Goal: Task Accomplishment & Management: Use online tool/utility

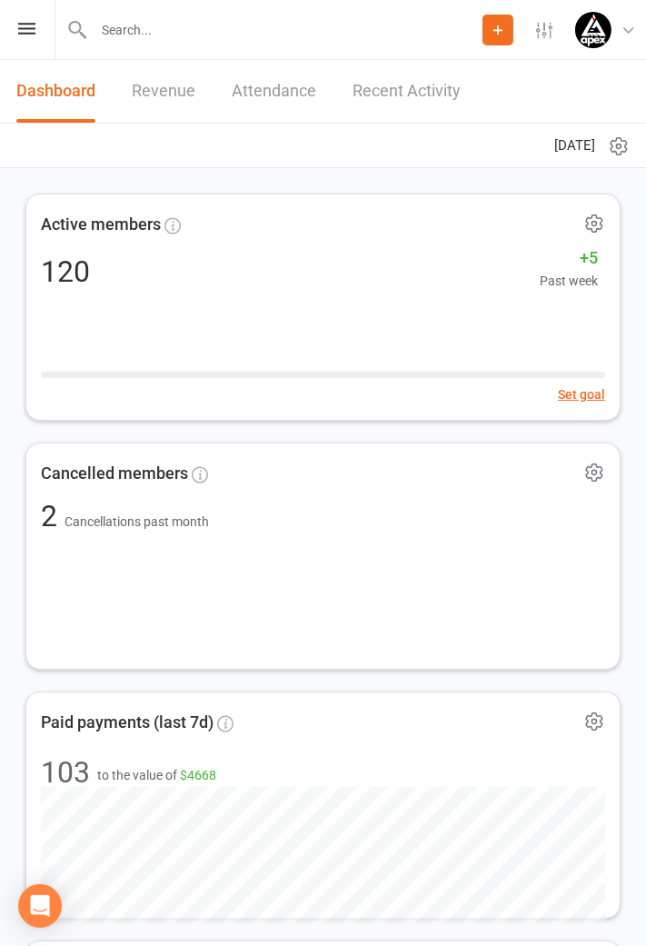
click at [30, 29] on icon at bounding box center [26, 29] width 17 height 12
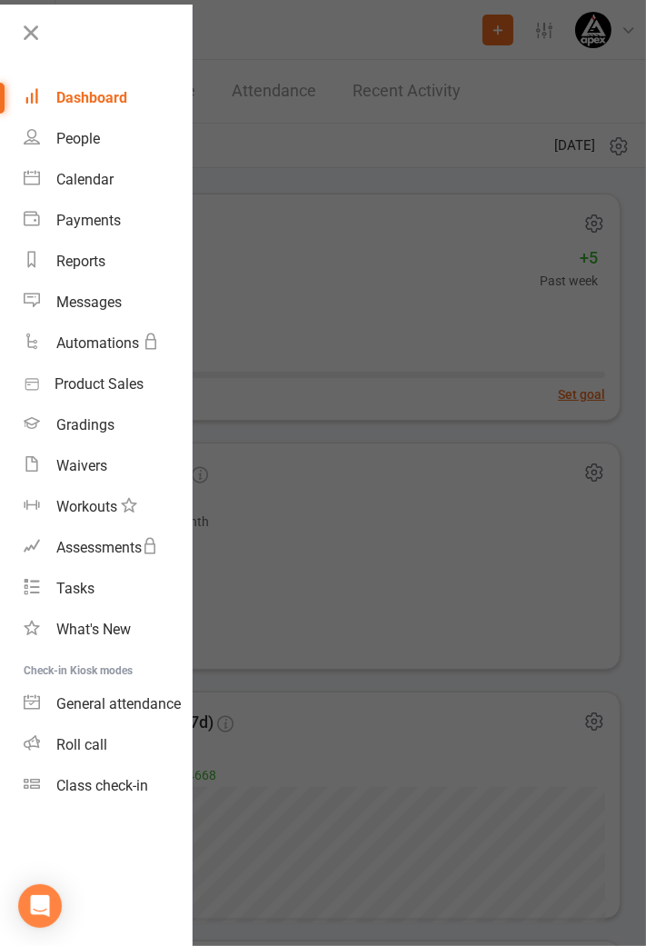
click at [117, 795] on link "Class check-in" at bounding box center [108, 785] width 168 height 41
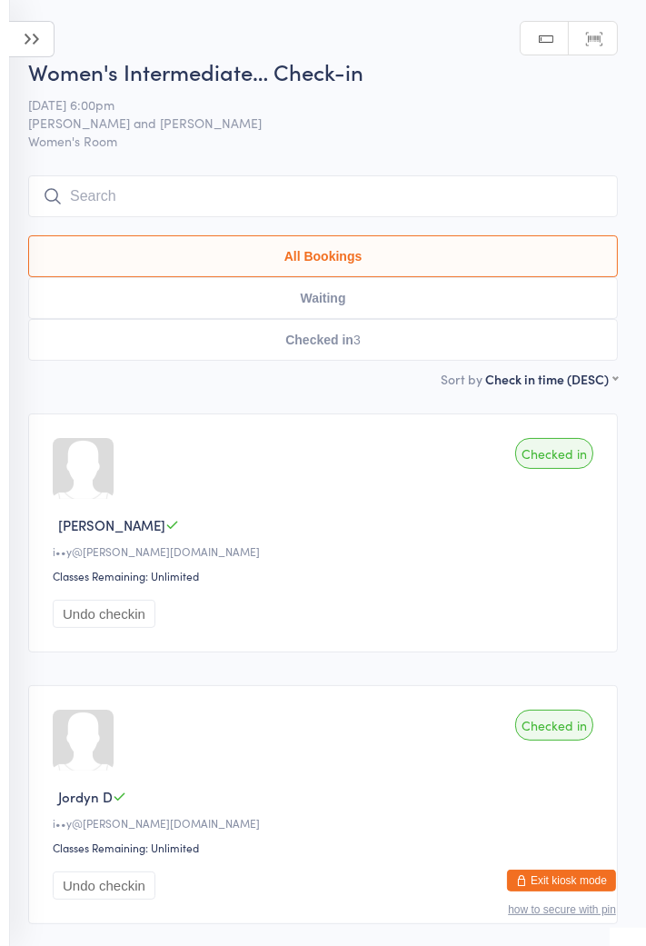
click at [37, 42] on icon at bounding box center [31, 39] width 45 height 36
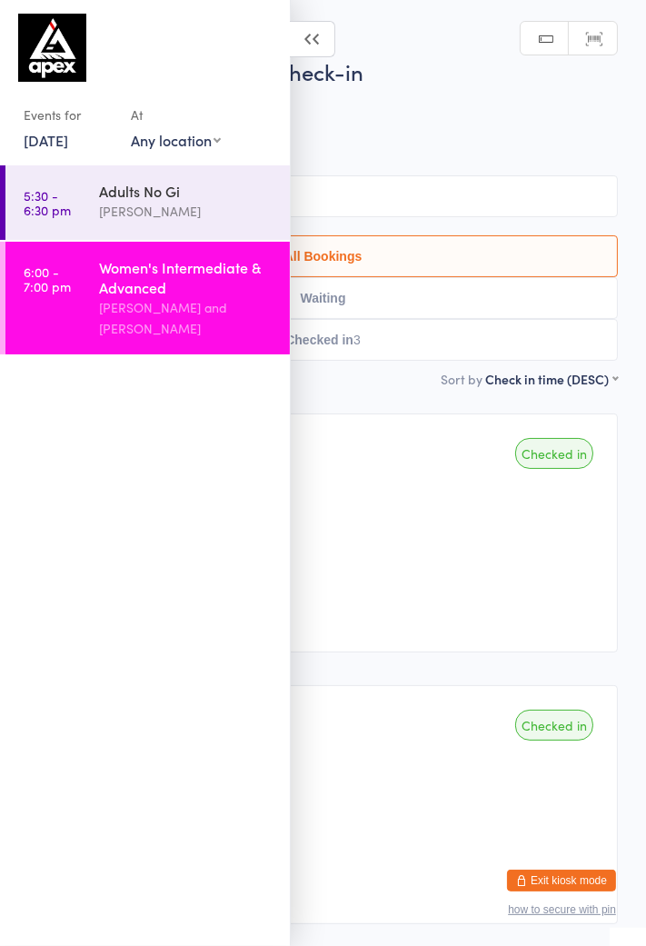
click at [68, 139] on link "24 Jul, 2025" at bounding box center [46, 140] width 45 height 20
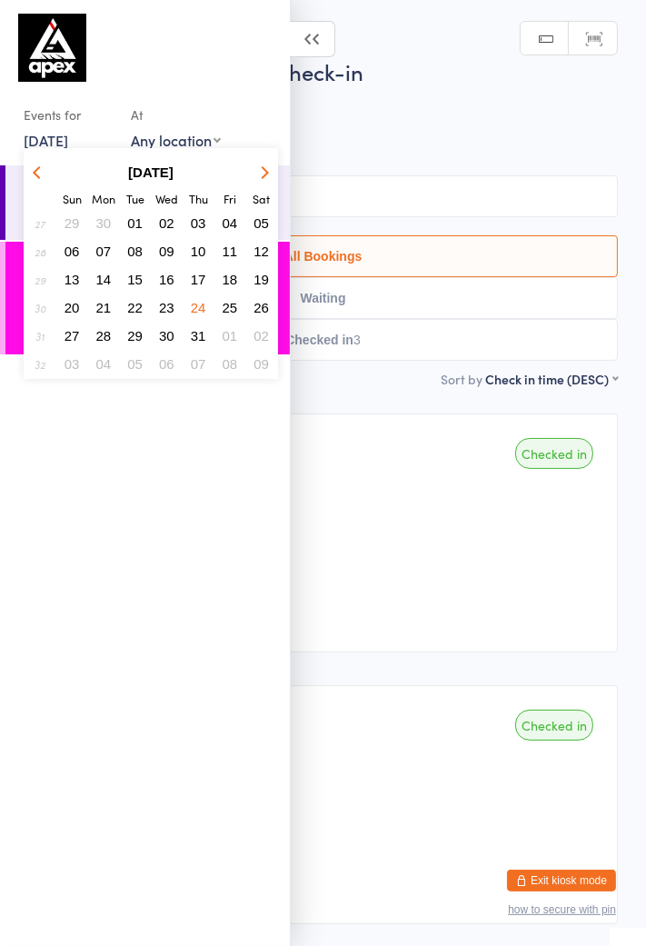
click at [269, 180] on button "button" at bounding box center [261, 172] width 27 height 25
click at [262, 171] on icon "button" at bounding box center [262, 171] width 13 height 13
click at [267, 170] on icon "button" at bounding box center [262, 171] width 13 height 13
click at [142, 286] on span "14" at bounding box center [134, 279] width 15 height 15
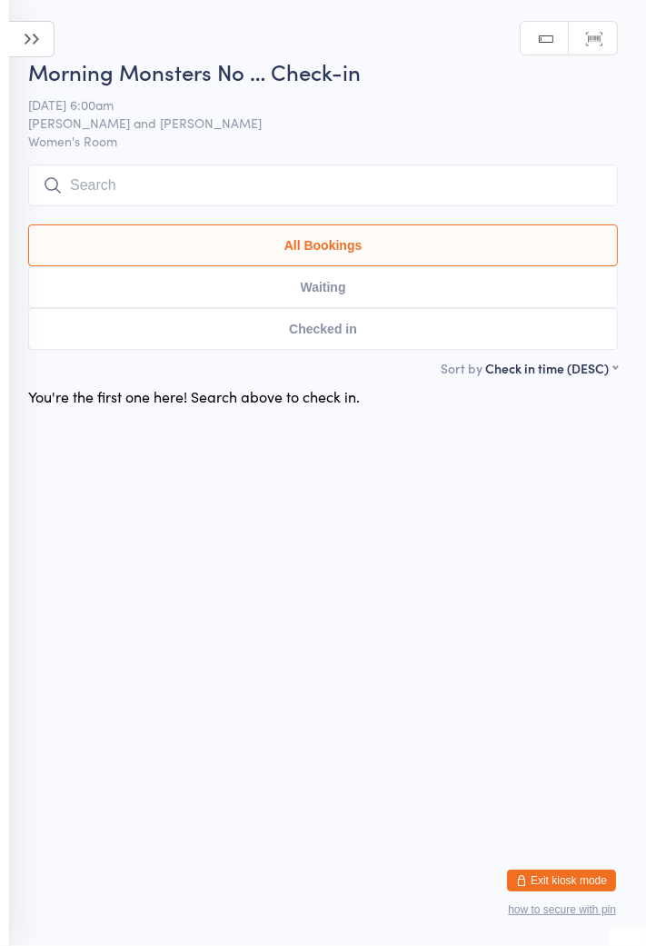
click at [28, 50] on icon at bounding box center [31, 39] width 45 height 36
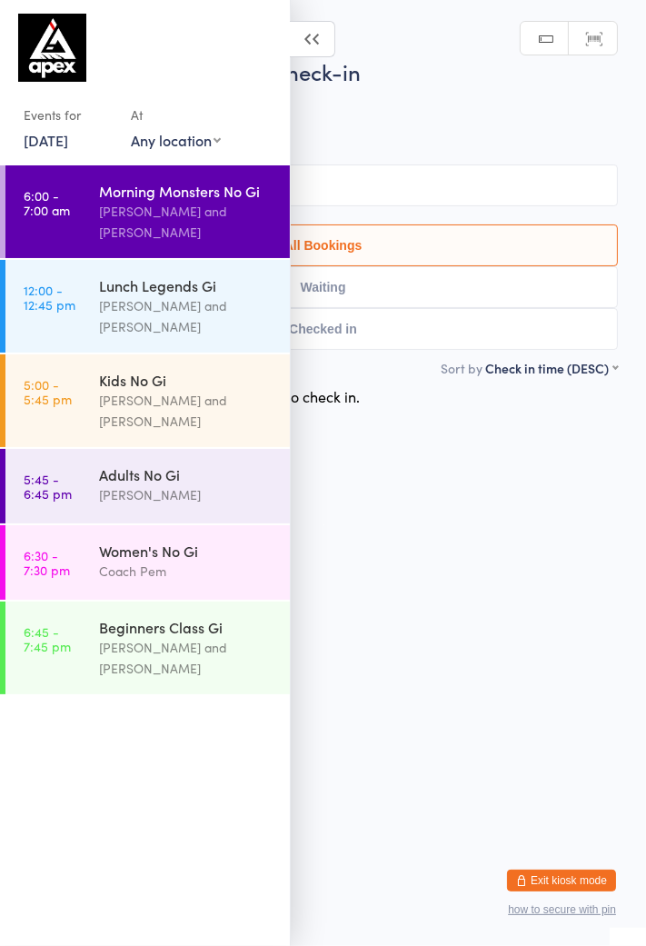
click at [195, 404] on div "Sid Halabi and Parwaiz Haidary" at bounding box center [186, 411] width 175 height 42
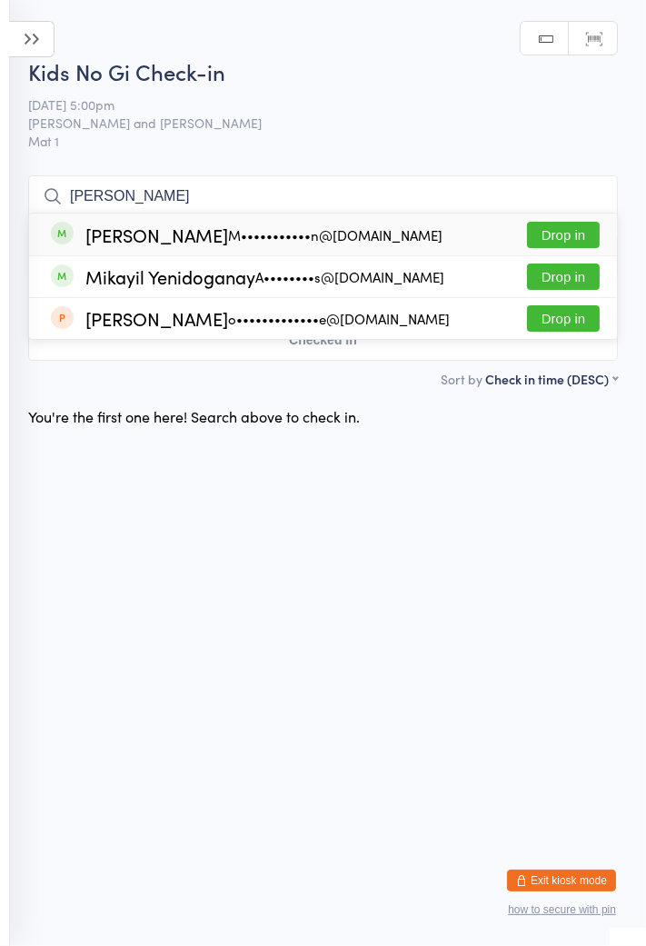
type input "Mika"
click at [123, 284] on div "Mikayil Yenidoganay A••••••••s@gmail.com" at bounding box center [264, 276] width 359 height 15
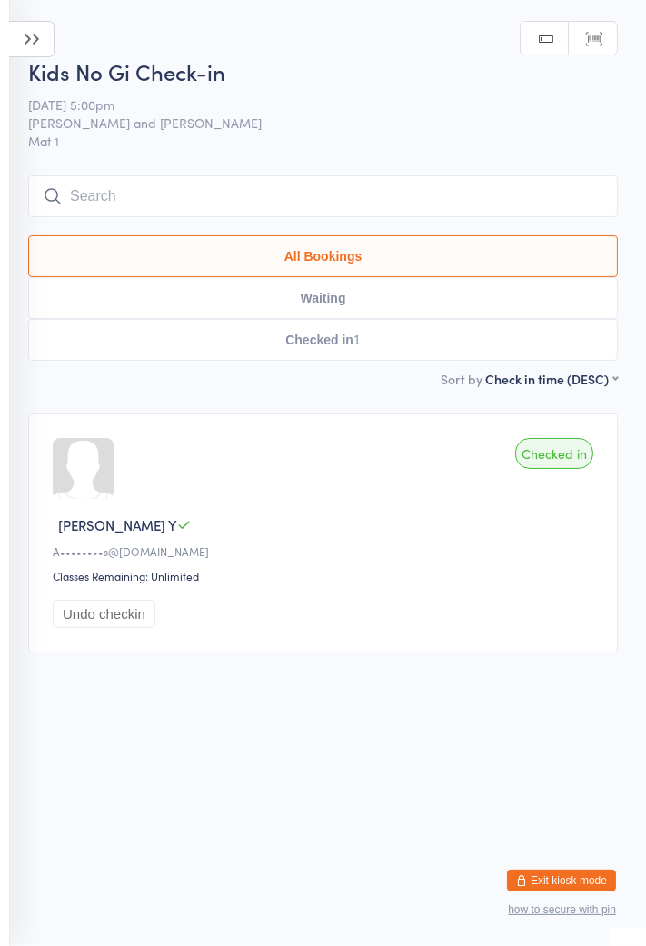
type input "Jayde"
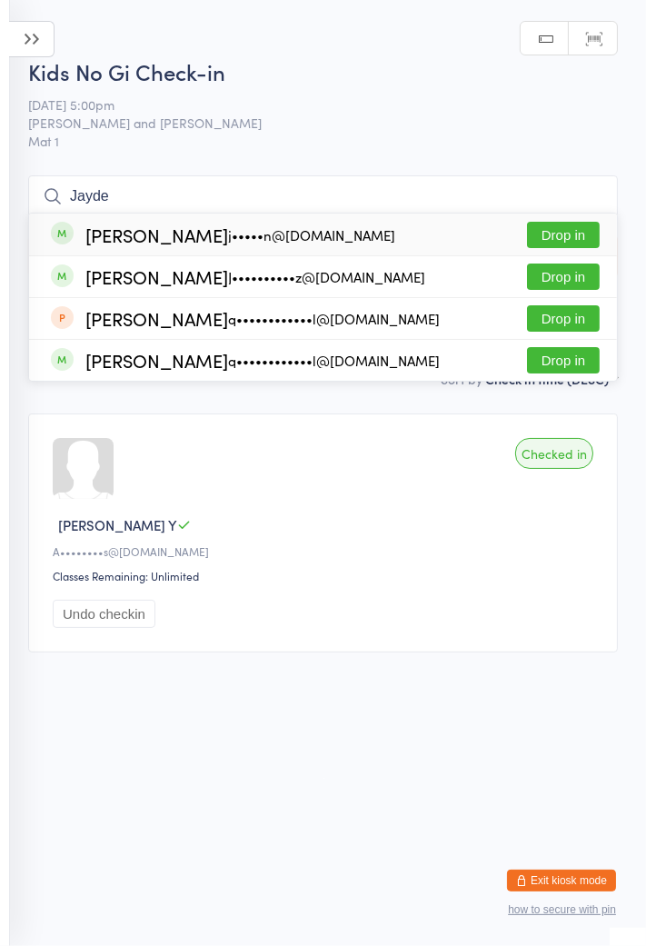
click at [538, 270] on button "Drop in" at bounding box center [563, 276] width 73 height 26
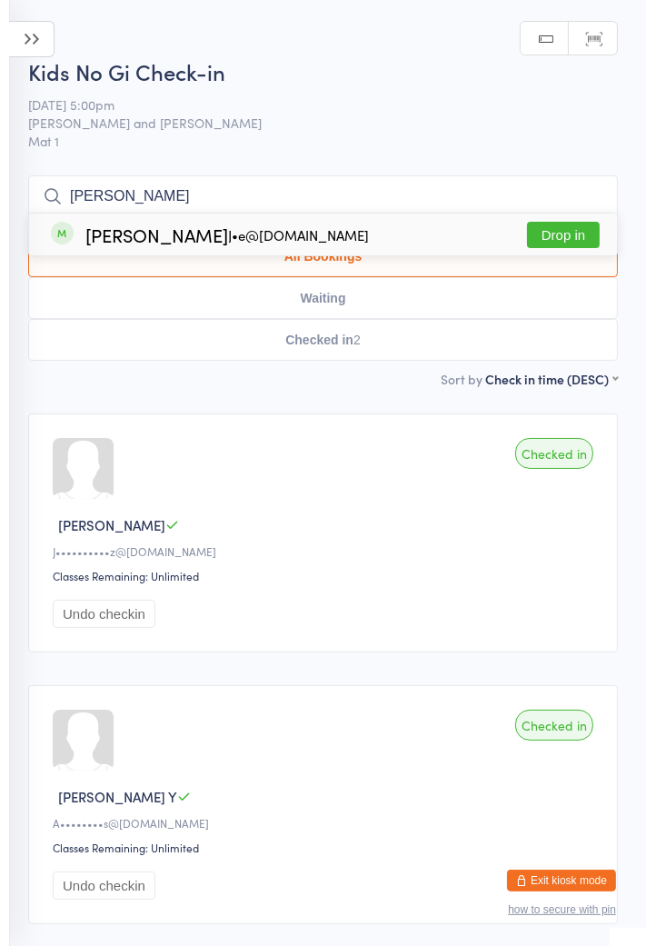
type input "Rossi"
click at [577, 246] on button "Drop in" at bounding box center [563, 235] width 73 height 26
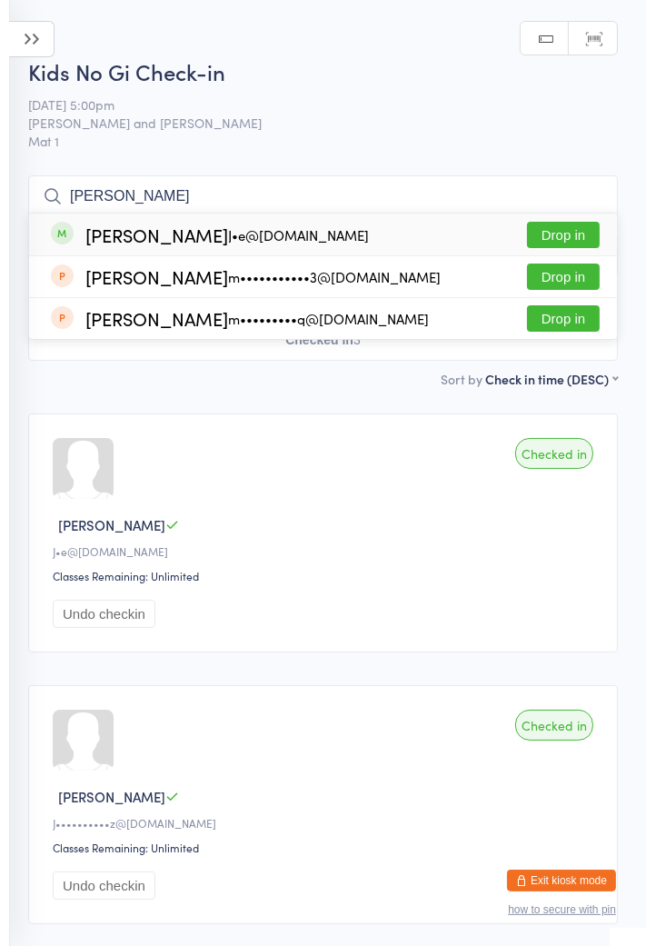
type input "Marco"
click at [569, 233] on button "Drop in" at bounding box center [563, 235] width 73 height 26
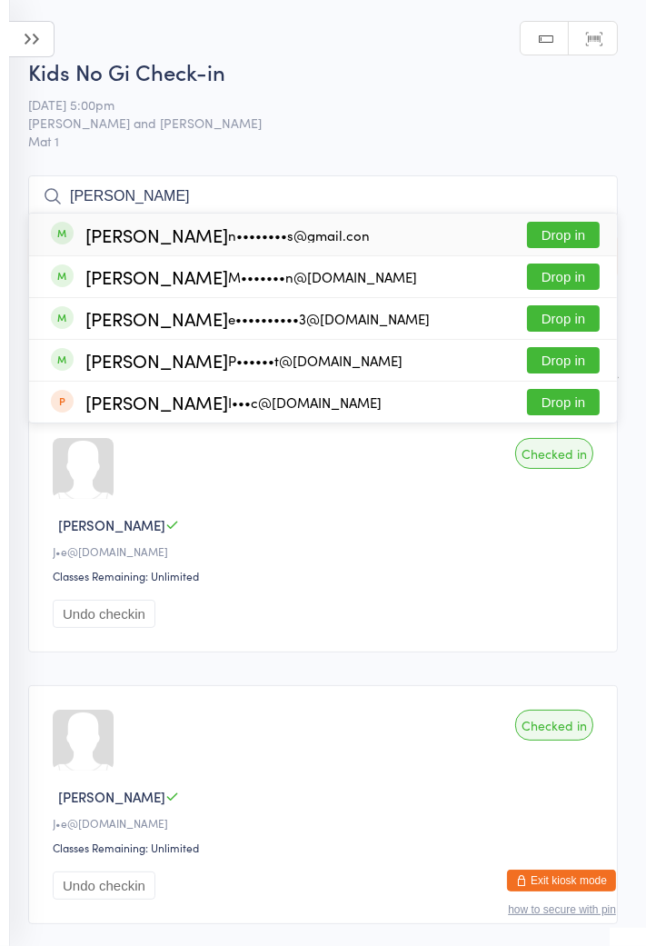
type input "Elias"
click at [398, 301] on div "Elias Georges e••••••••••3@gmail.com Drop in" at bounding box center [323, 318] width 588 height 41
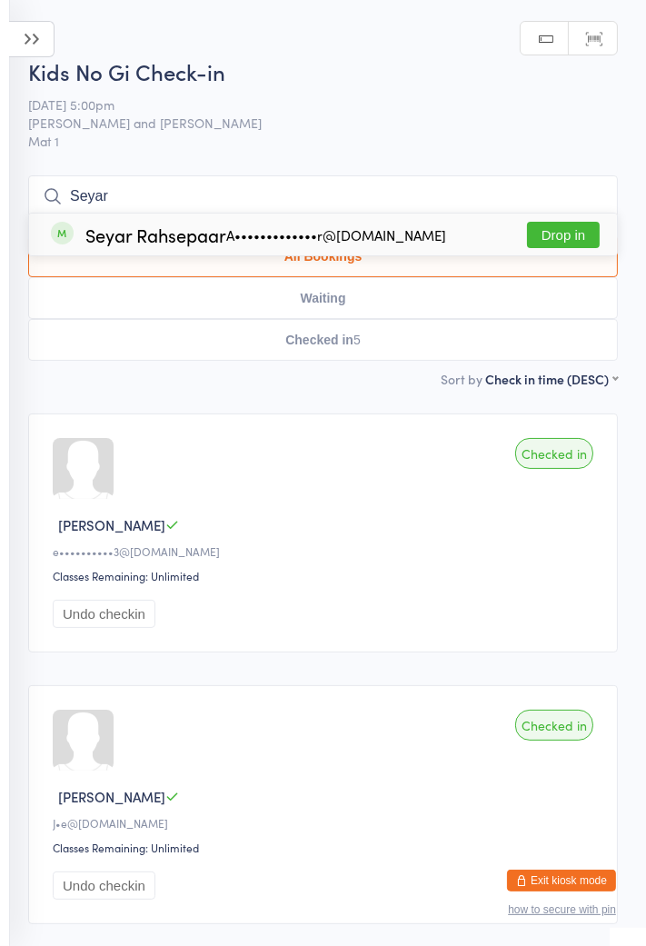
type input "Seyar"
click at [402, 247] on div "Seyar Rahsepaar A•••••••••••••r@gmail.com Drop in" at bounding box center [323, 234] width 588 height 42
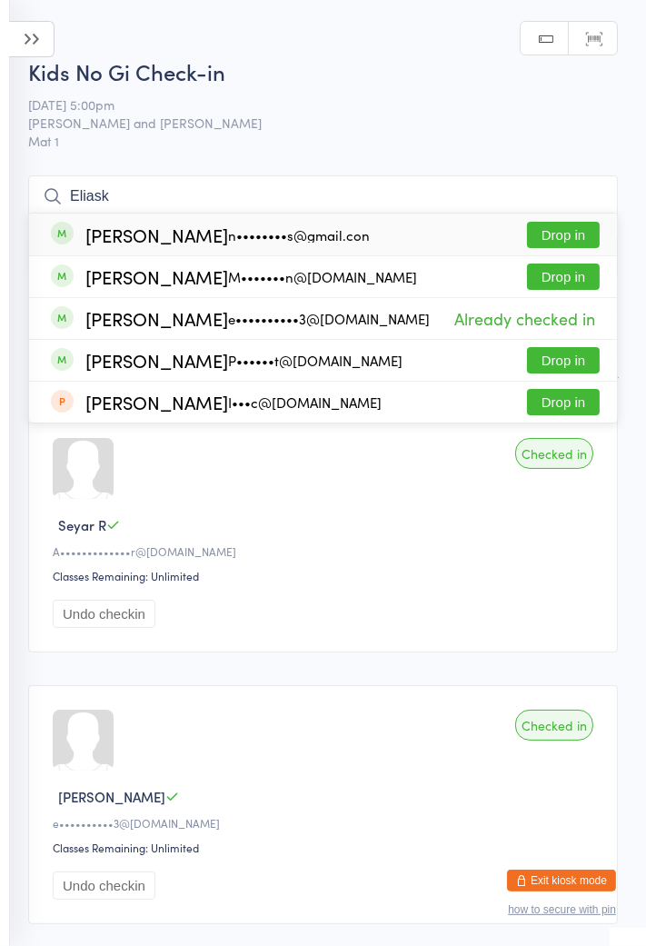
type input "Eliask"
click at [301, 297] on li "Elias Georges e••••••••••3@gmail.com Already checked in" at bounding box center [323, 318] width 588 height 42
type input "Eliask"
click at [566, 284] on button "Drop in" at bounding box center [563, 276] width 73 height 26
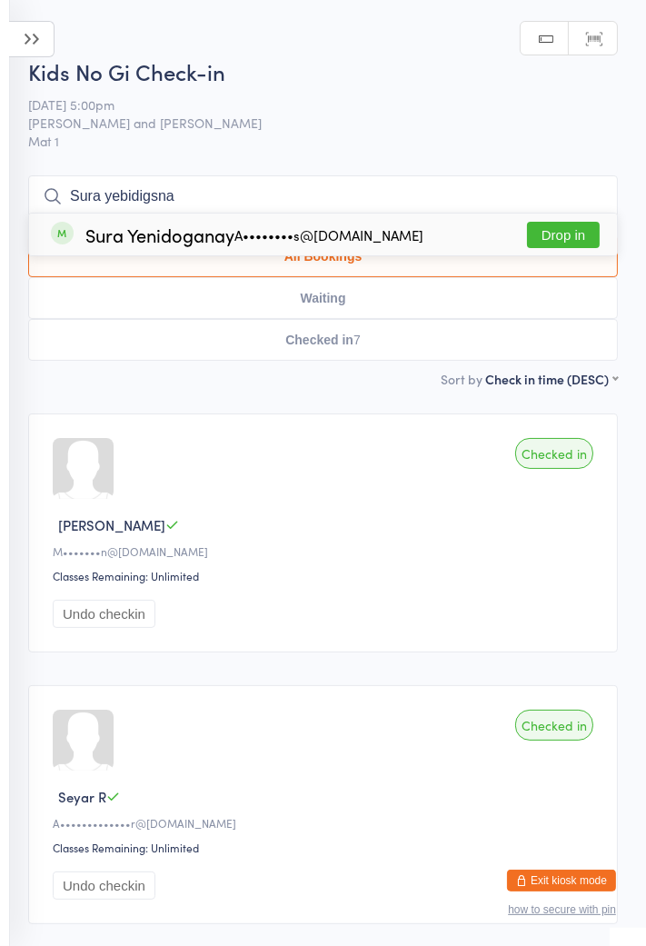
type input "Sura yebidigsna"
click at [574, 232] on button "Drop in" at bounding box center [563, 235] width 73 height 26
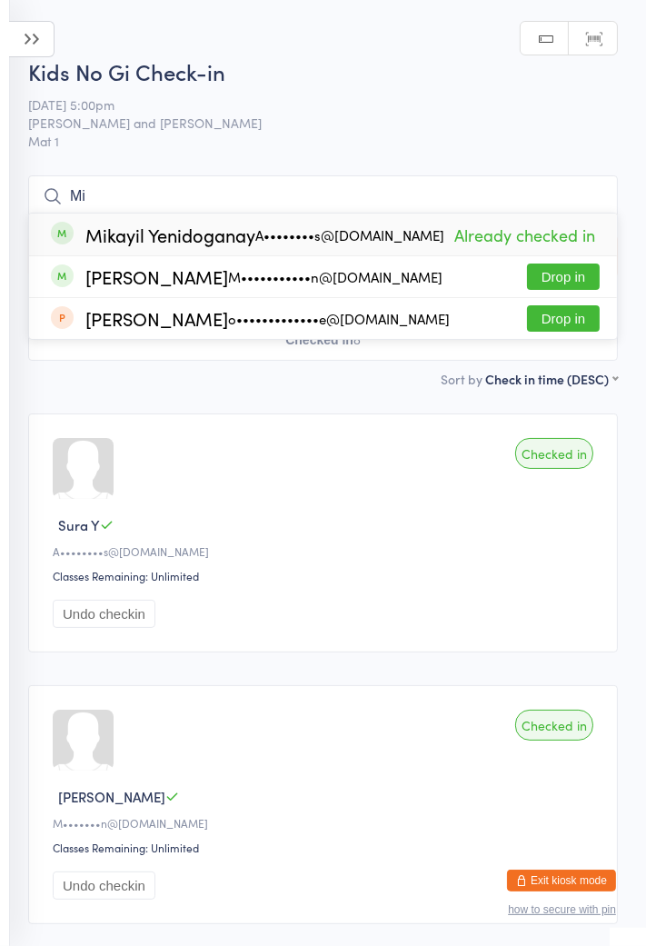
type input "M"
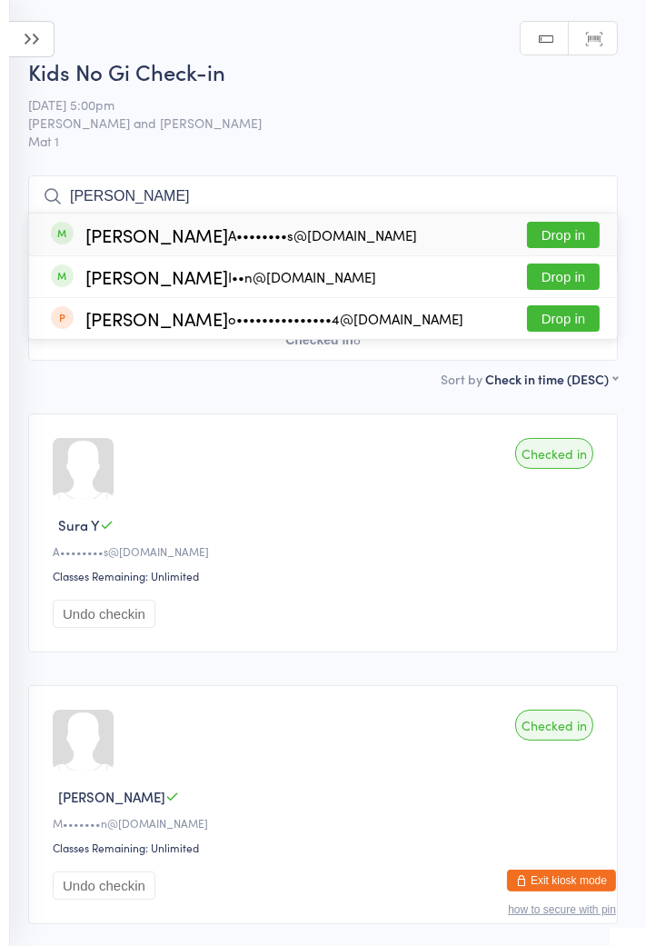
type input "Olivia"
click at [562, 232] on button "Drop in" at bounding box center [563, 235] width 73 height 26
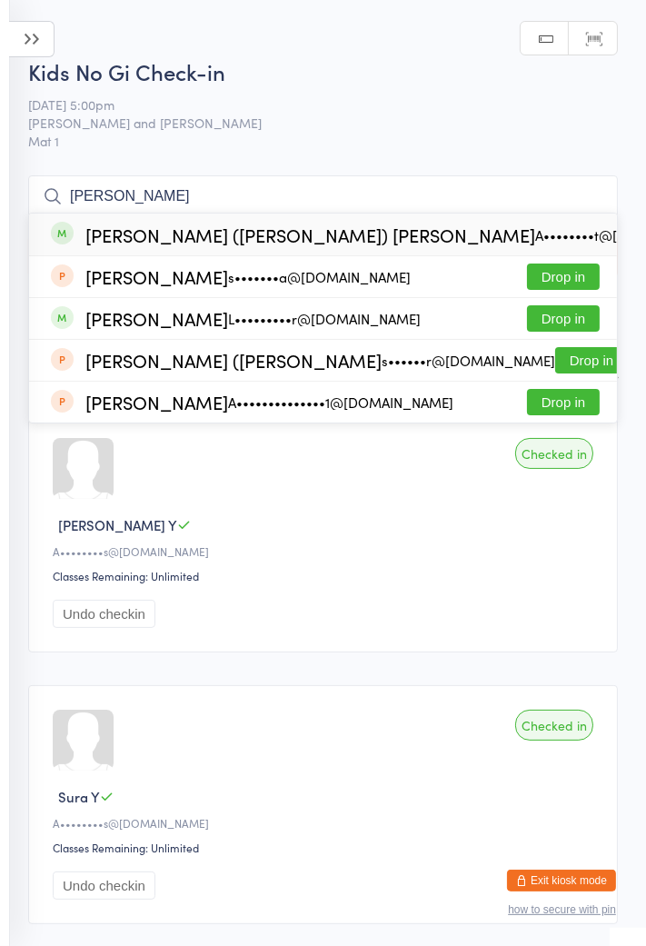
type input "Sami"
click at [569, 321] on button "Drop in" at bounding box center [563, 318] width 73 height 26
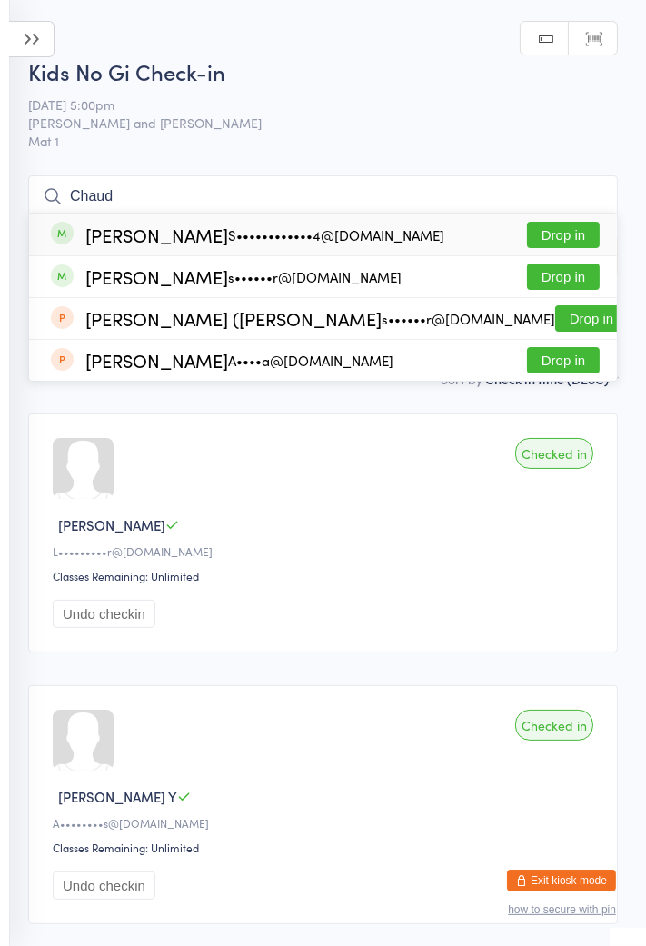
type input "Chaud"
click at [580, 241] on button "Drop in" at bounding box center [563, 235] width 73 height 26
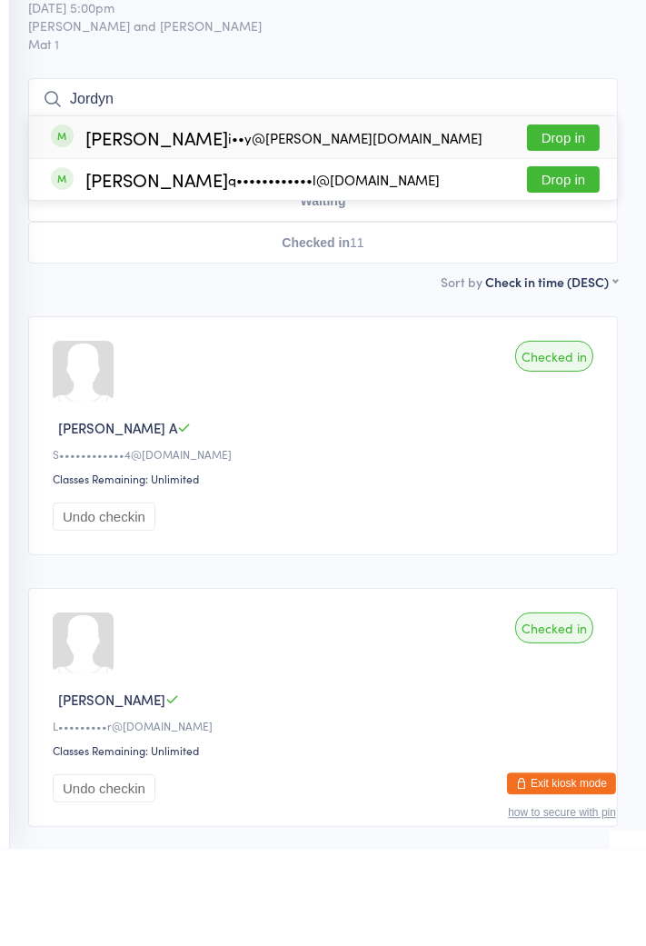
type input "Jordyn"
click at [571, 258] on div "Jordan Le q••••••••••••l@gmail.com Drop in" at bounding box center [323, 276] width 588 height 41
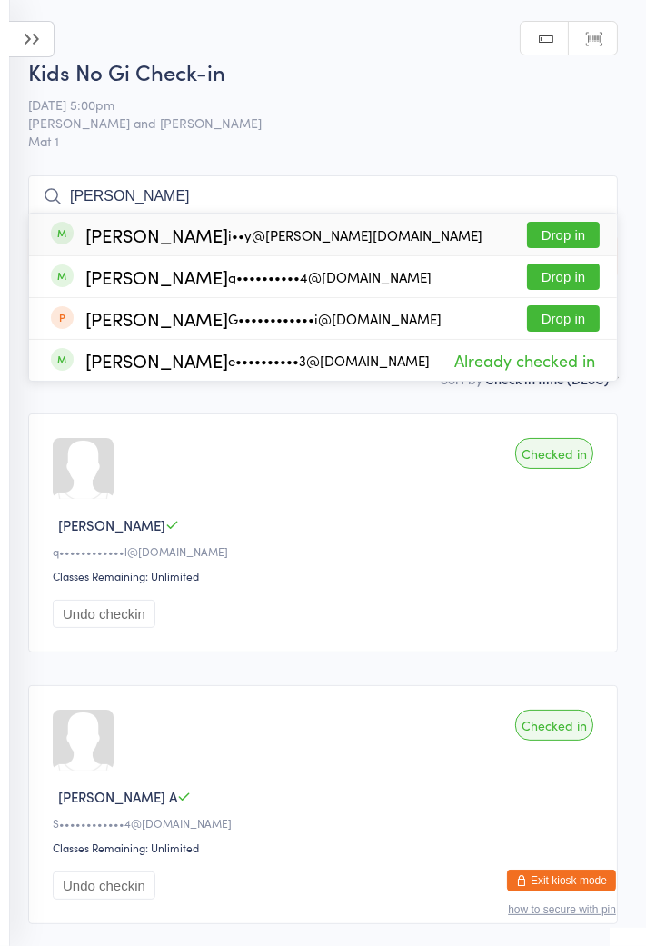
type input "George"
click at [573, 247] on button "Drop in" at bounding box center [563, 235] width 73 height 26
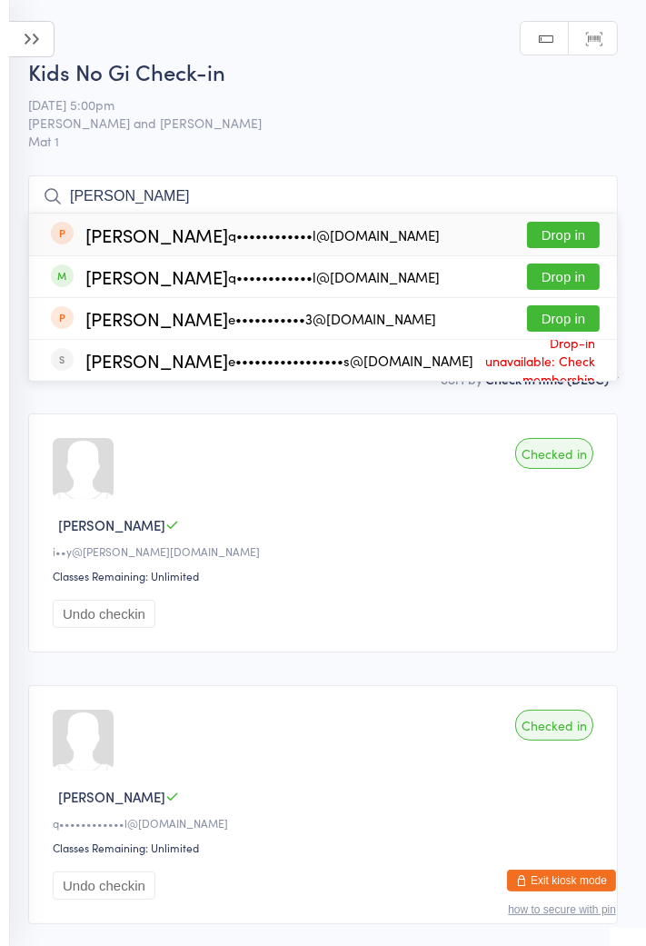
type input "James"
click at [114, 249] on div "James Le q••••••••••••l@gmail.com Drop in" at bounding box center [323, 234] width 588 height 42
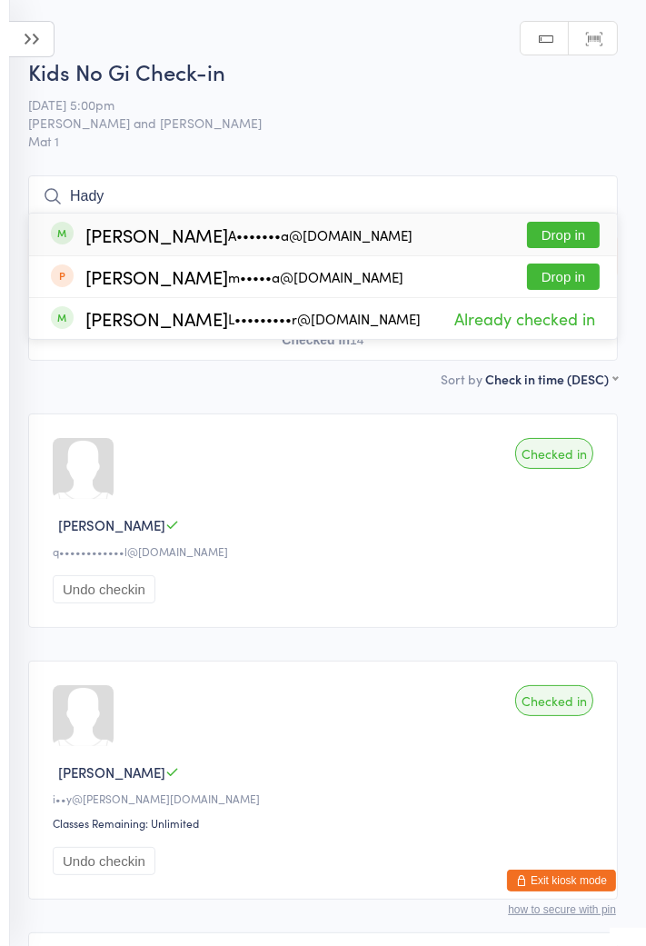
type input "Hady"
click at [569, 243] on button "Drop in" at bounding box center [563, 235] width 73 height 26
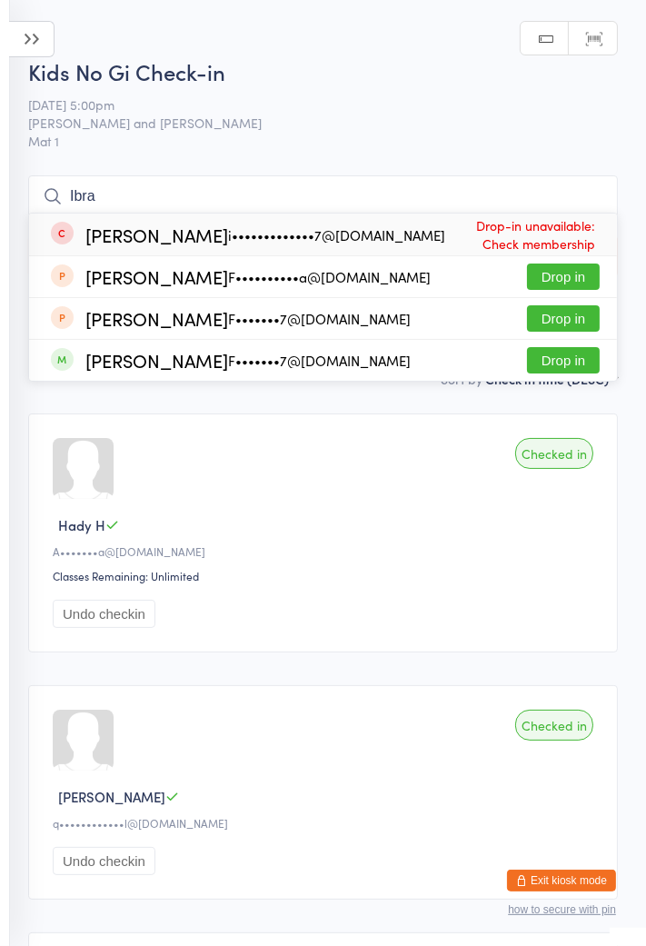
type input "Ibra"
click at [572, 320] on button "Drop in" at bounding box center [563, 318] width 73 height 26
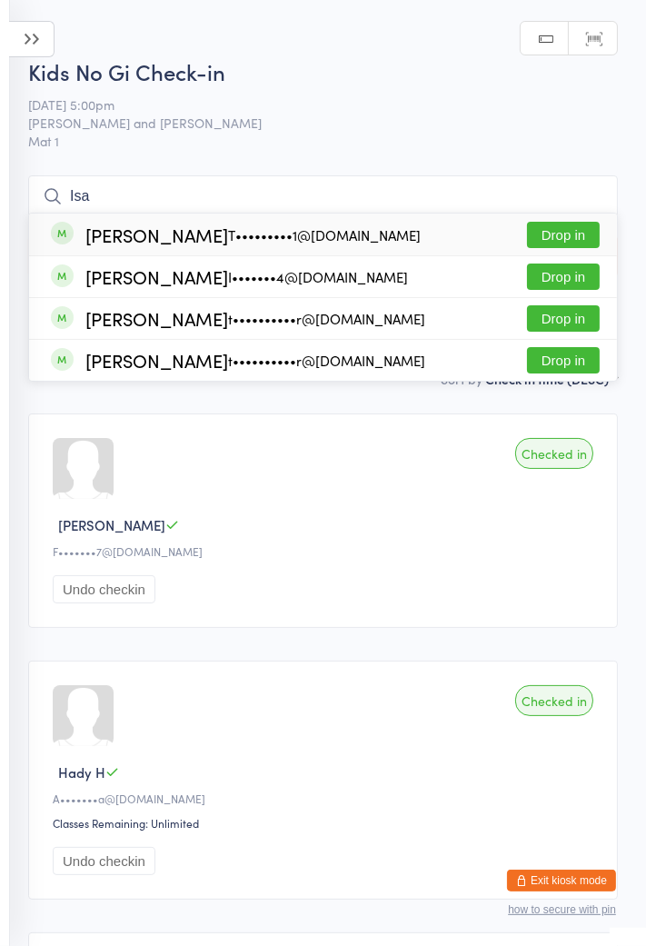
type input "Isa"
click at [558, 329] on button "Drop in" at bounding box center [563, 318] width 73 height 26
